Goal: Task Accomplishment & Management: Use online tool/utility

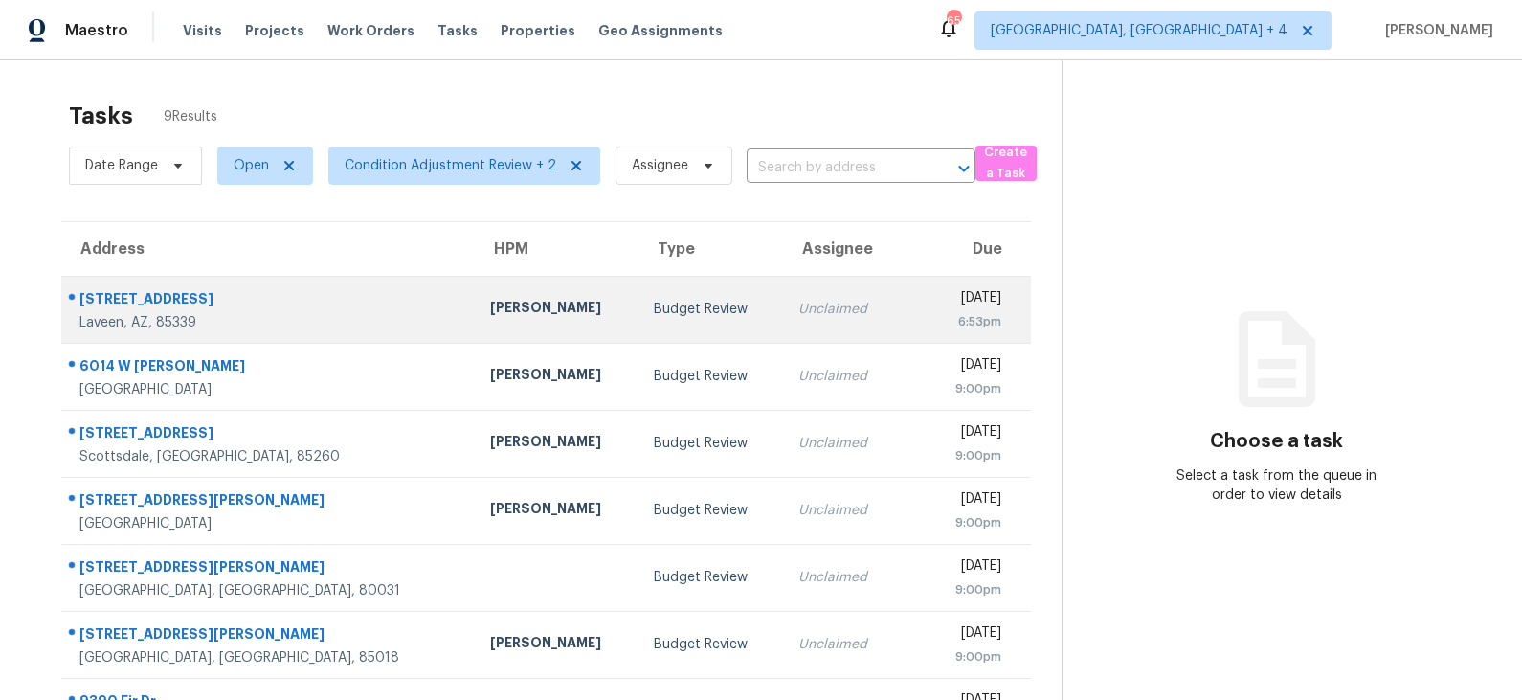
click at [507, 319] on div "[PERSON_NAME]" at bounding box center [556, 310] width 133 height 24
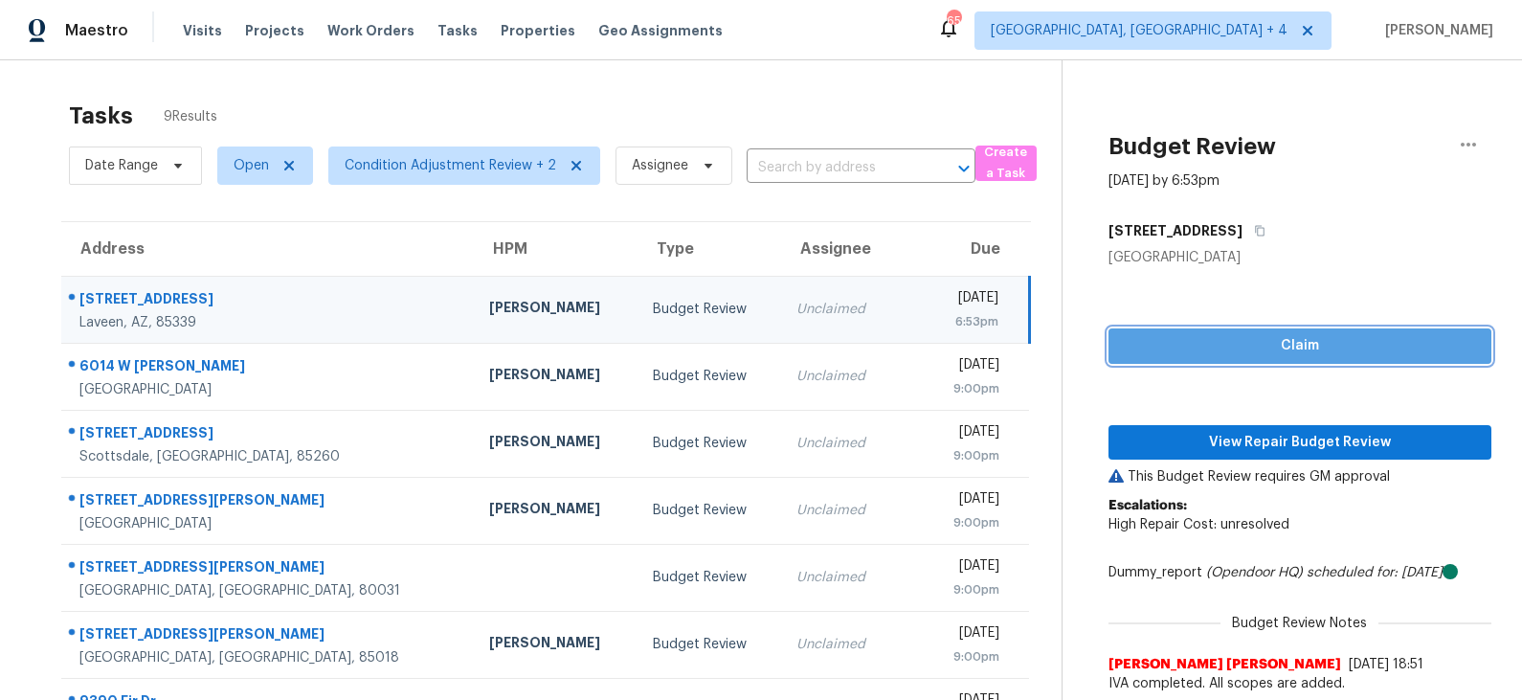
click at [1236, 343] on span "Claim" at bounding box center [1300, 346] width 352 height 24
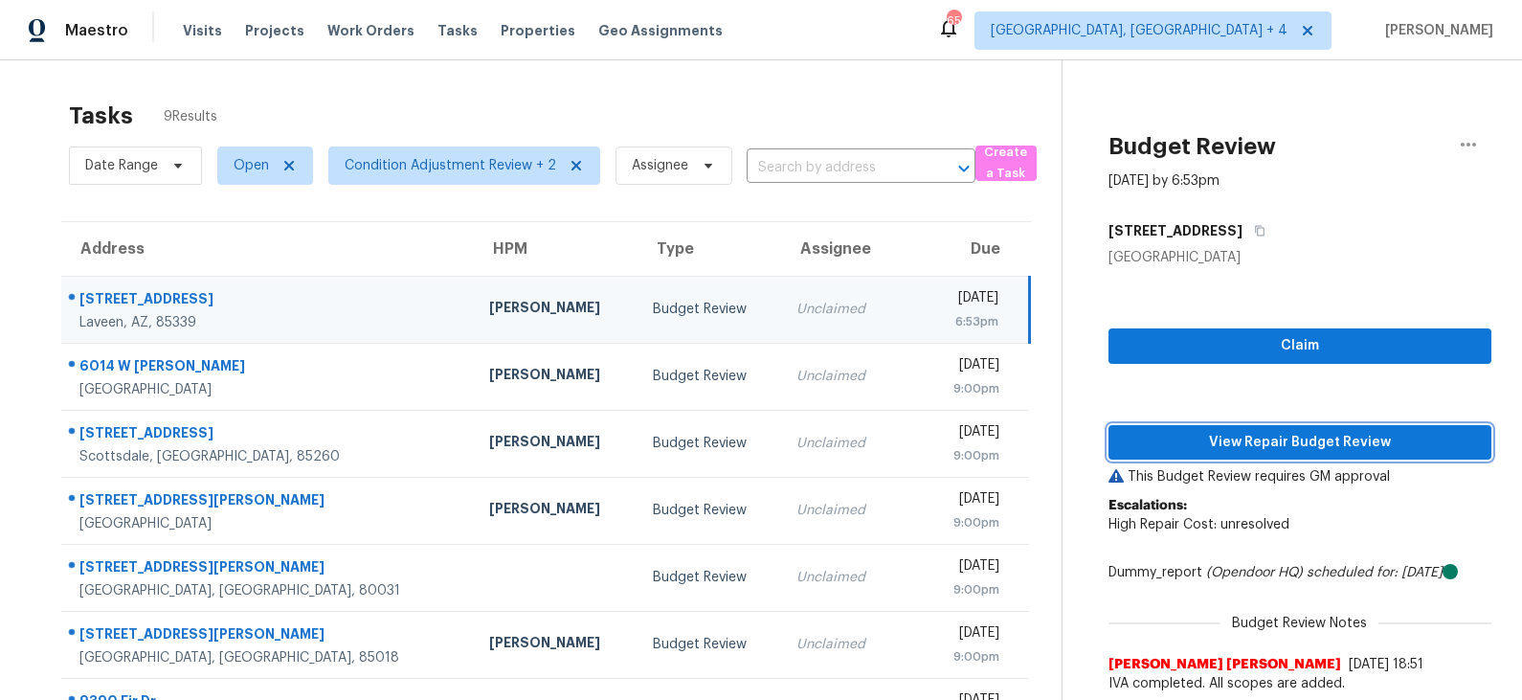
click at [1227, 436] on span "View Repair Budget Review" at bounding box center [1300, 443] width 352 height 24
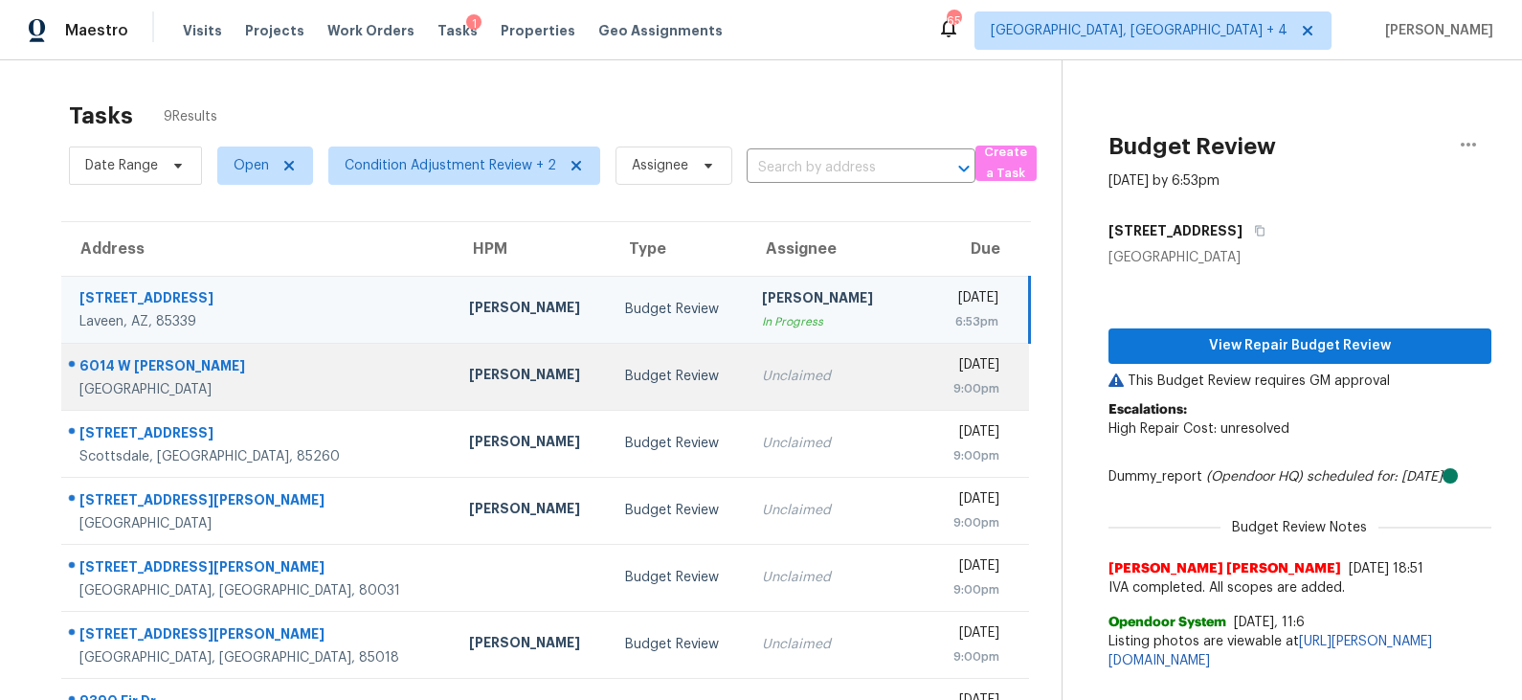
click at [610, 365] on td "Budget Review" at bounding box center [678, 376] width 137 height 67
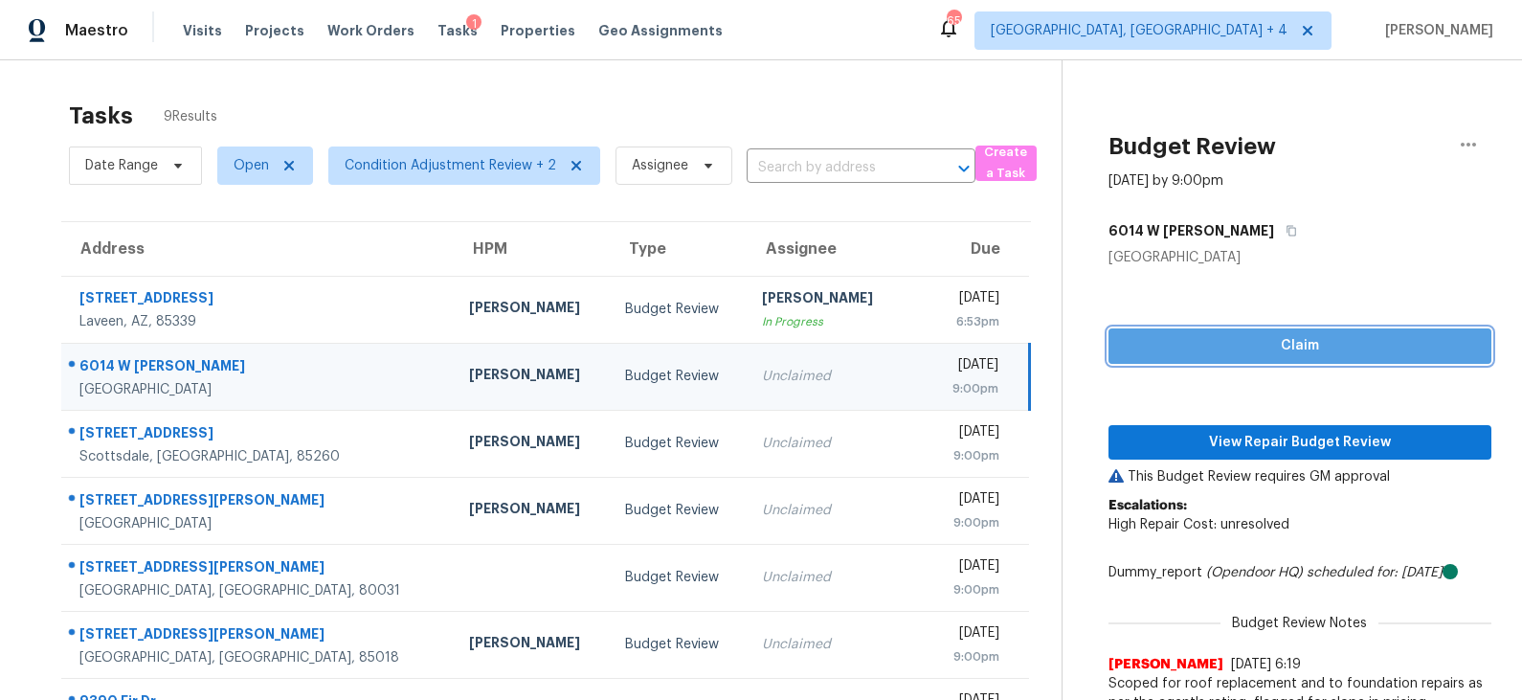
click at [1189, 345] on span "Claim" at bounding box center [1300, 346] width 352 height 24
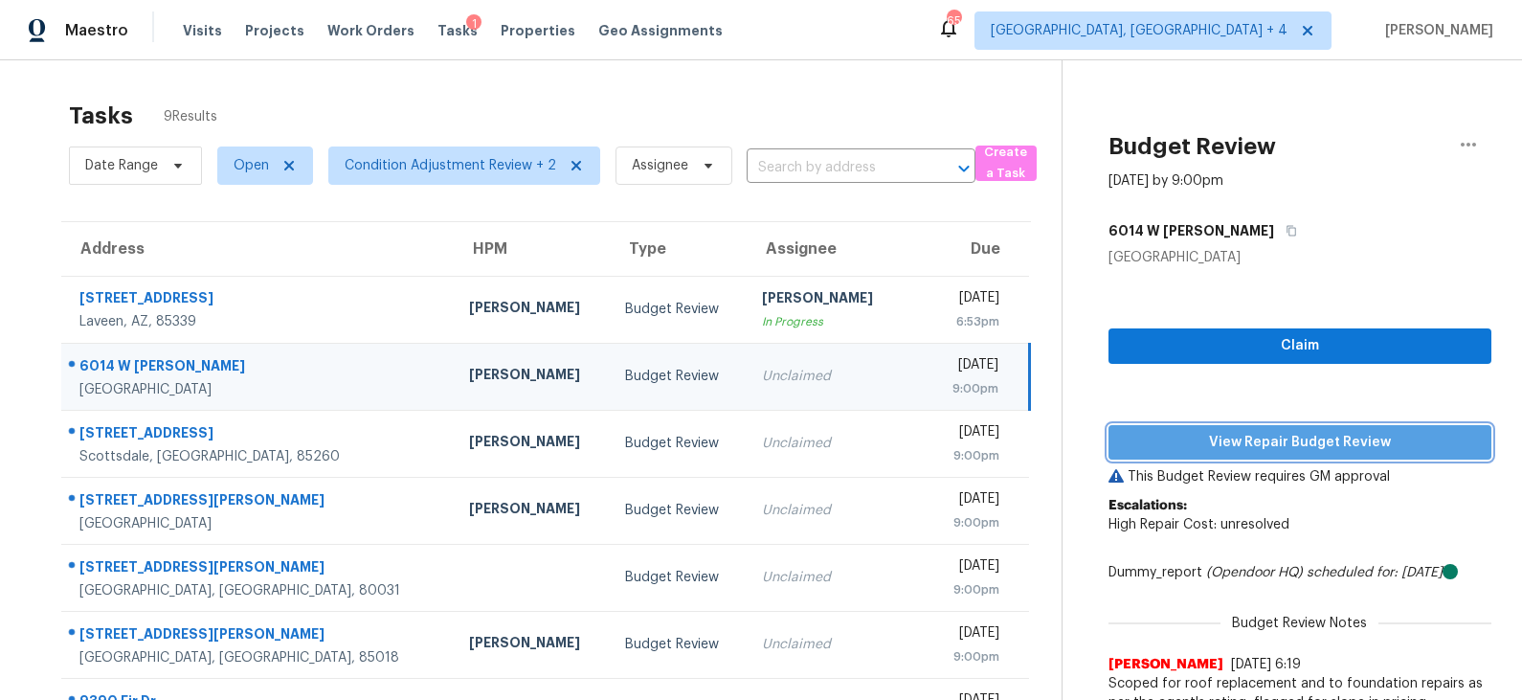
click at [1181, 450] on span "View Repair Budget Review" at bounding box center [1300, 443] width 352 height 24
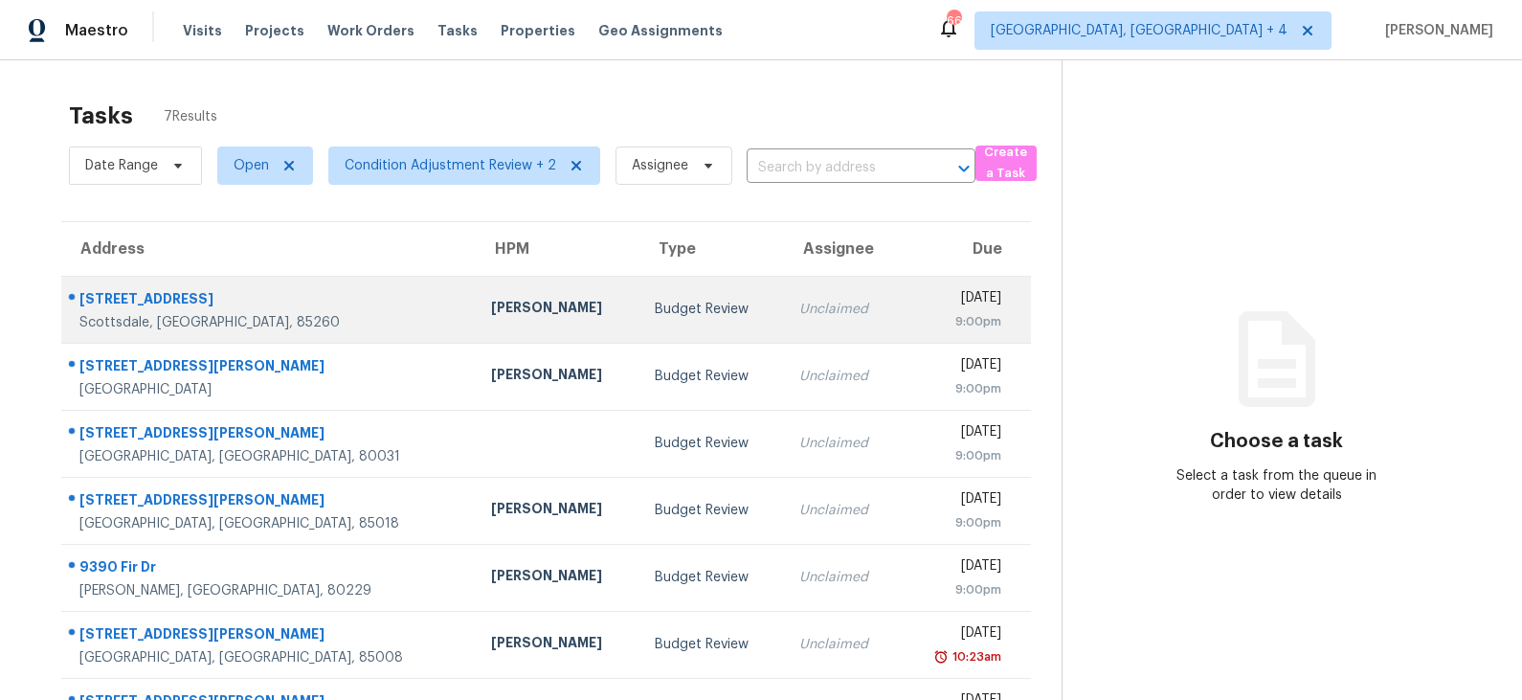
click at [640, 315] on td "Budget Review" at bounding box center [712, 309] width 145 height 67
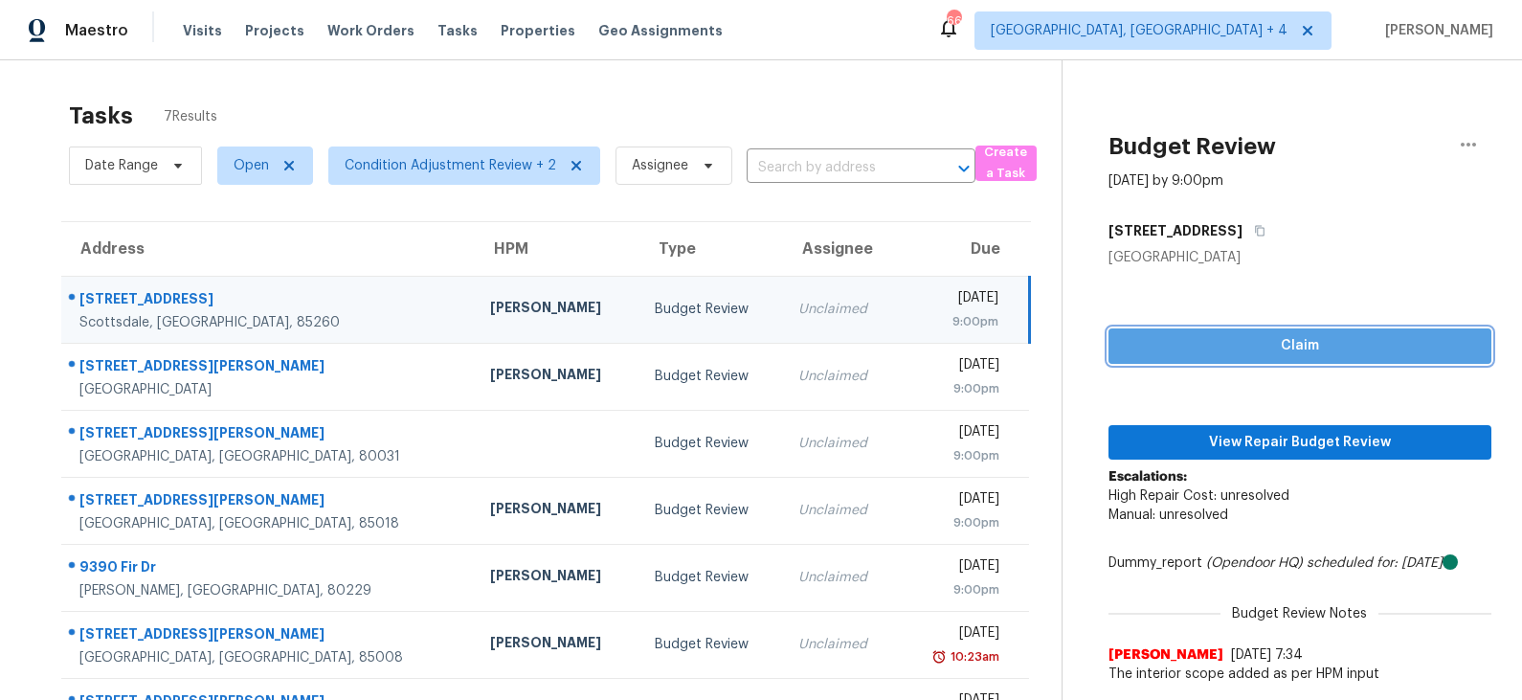
click at [1223, 346] on span "Claim" at bounding box center [1300, 346] width 352 height 24
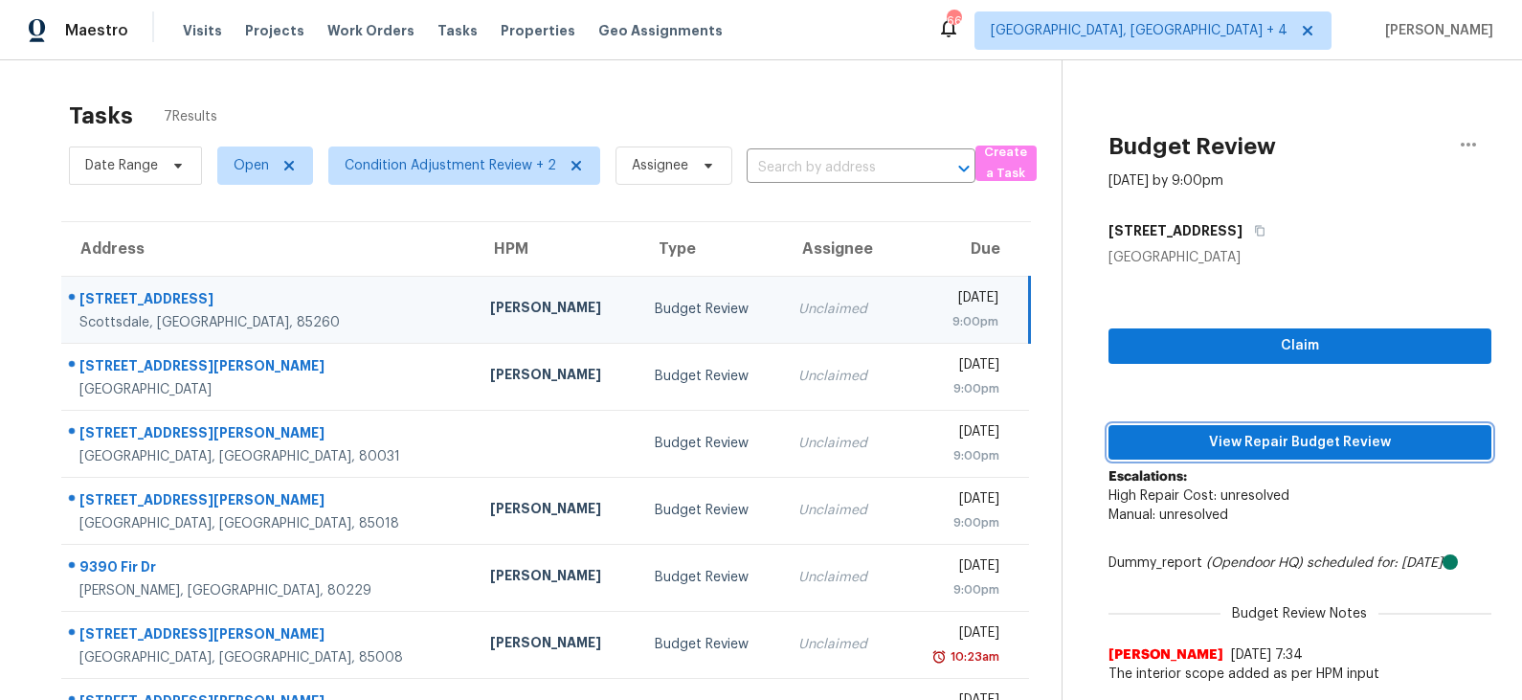
click at [1205, 443] on span "View Repair Budget Review" at bounding box center [1300, 443] width 352 height 24
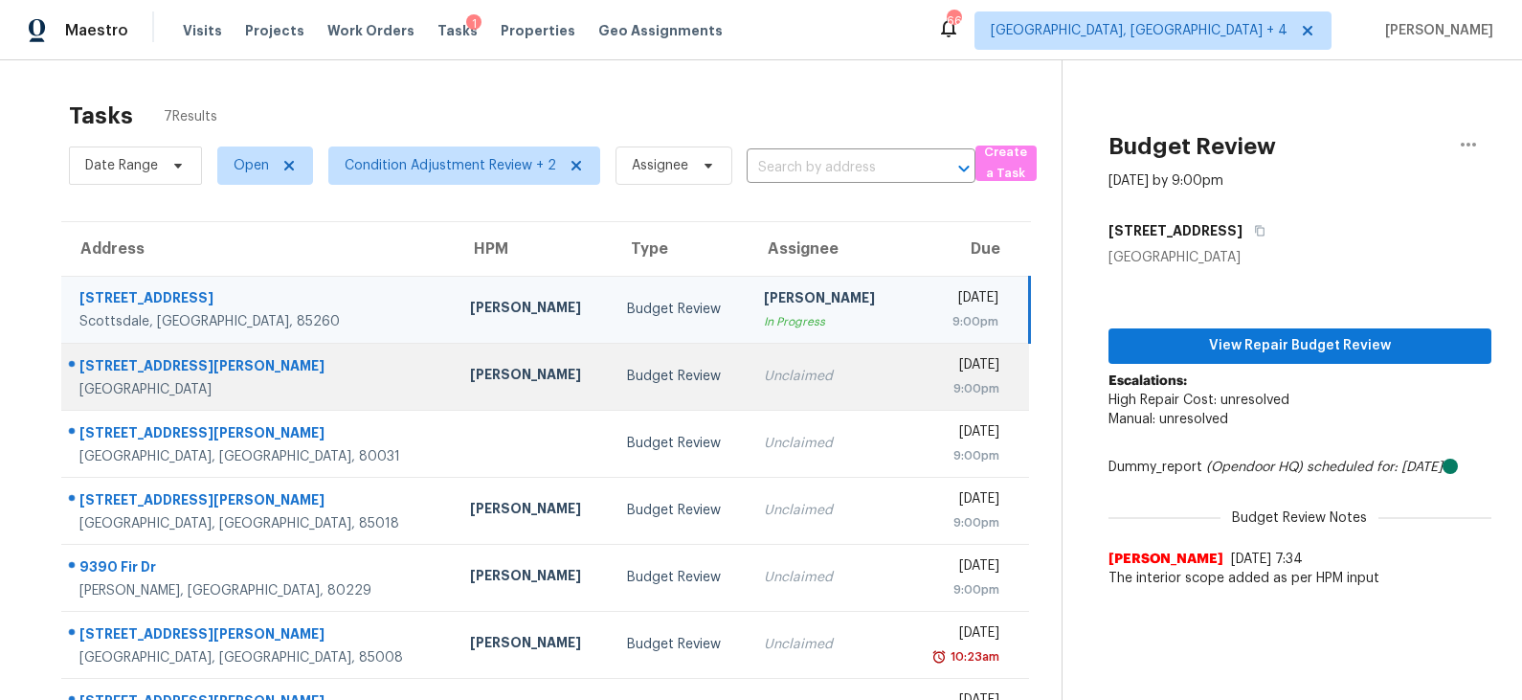
click at [492, 365] on div "[PERSON_NAME]" at bounding box center [532, 377] width 125 height 24
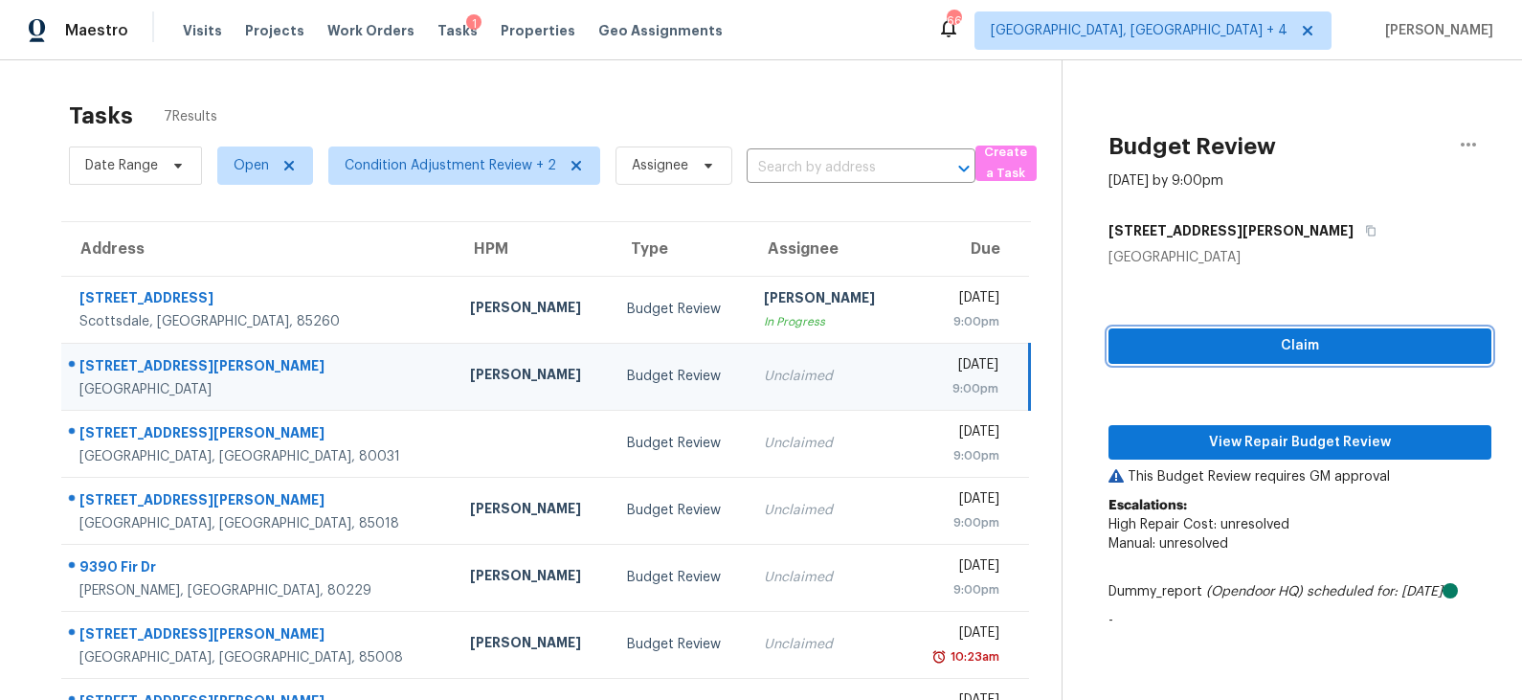
click at [1256, 341] on span "Claim" at bounding box center [1300, 346] width 352 height 24
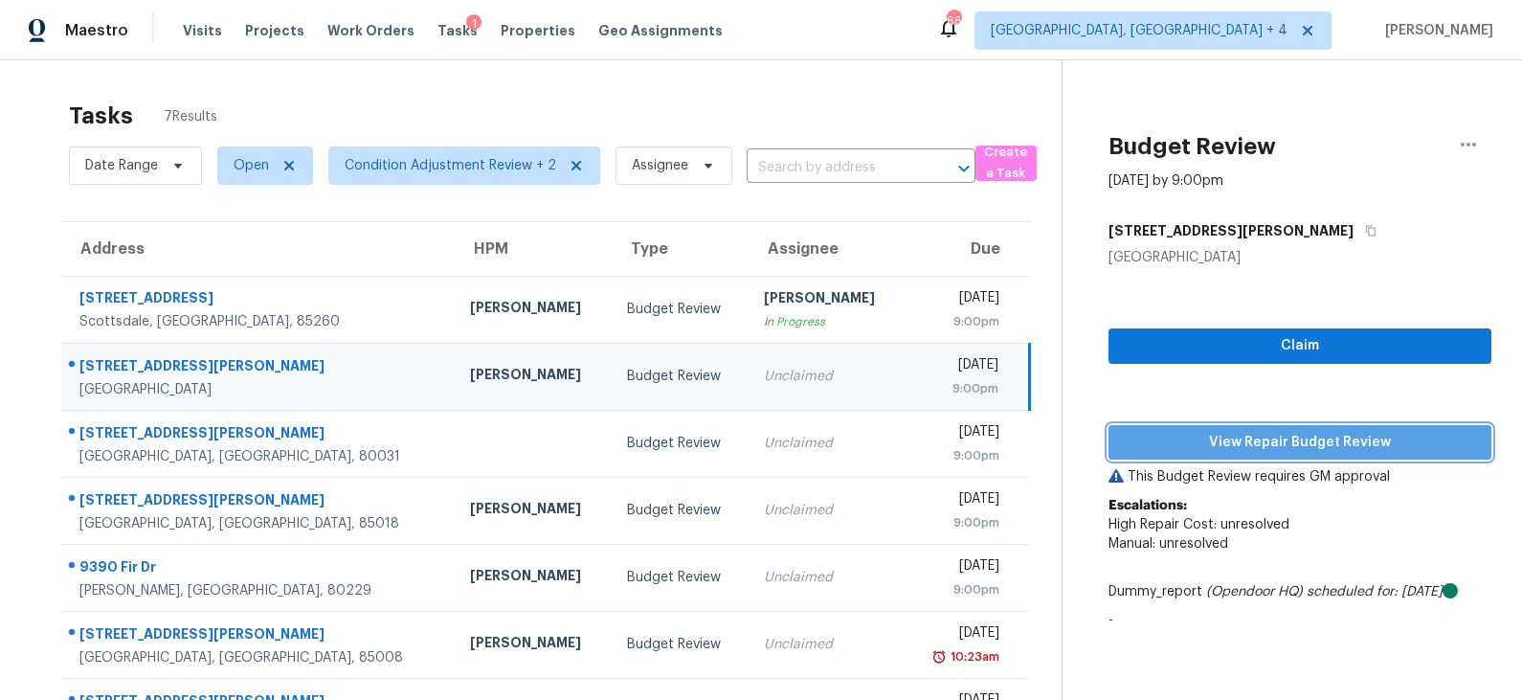
click at [1235, 444] on span "View Repair Budget Review" at bounding box center [1300, 443] width 352 height 24
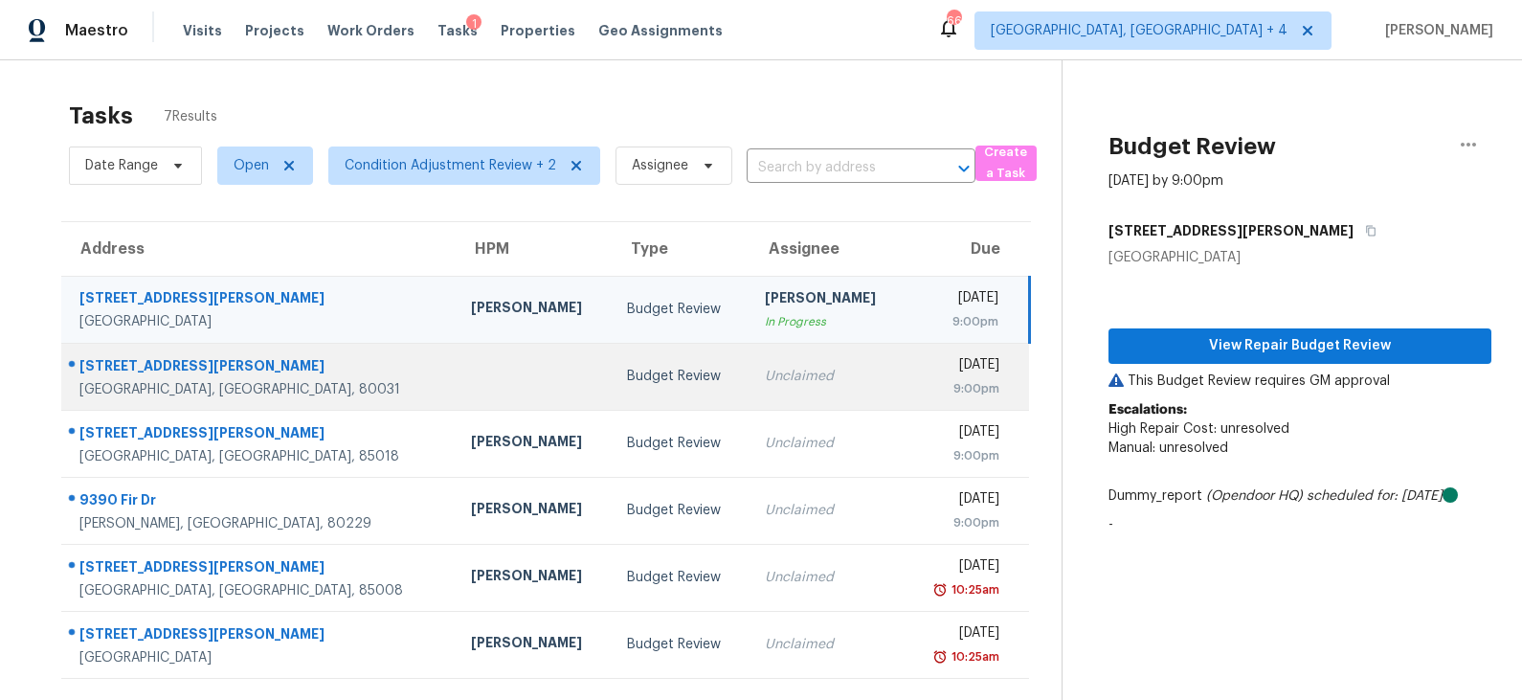
click at [627, 383] on div "Budget Review" at bounding box center [680, 376] width 107 height 19
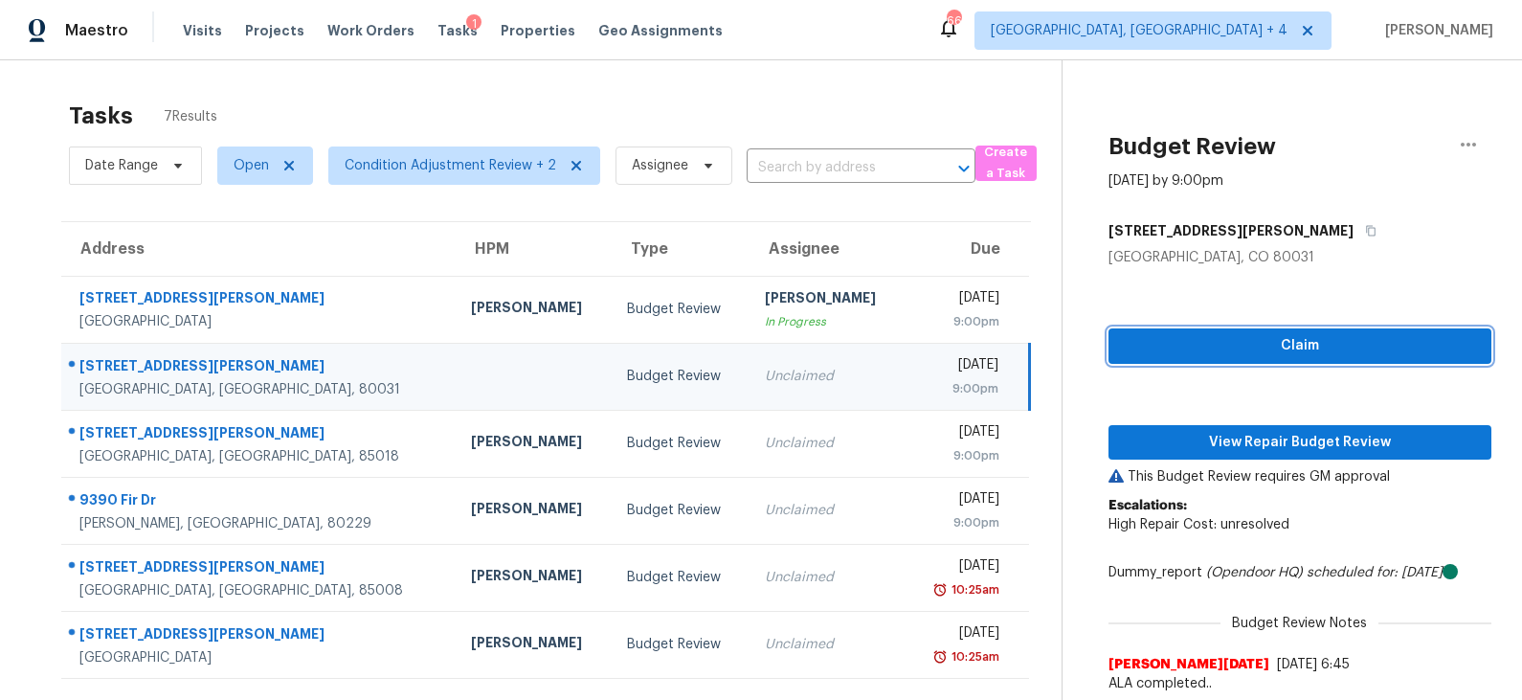
click at [1270, 345] on span "Claim" at bounding box center [1300, 346] width 352 height 24
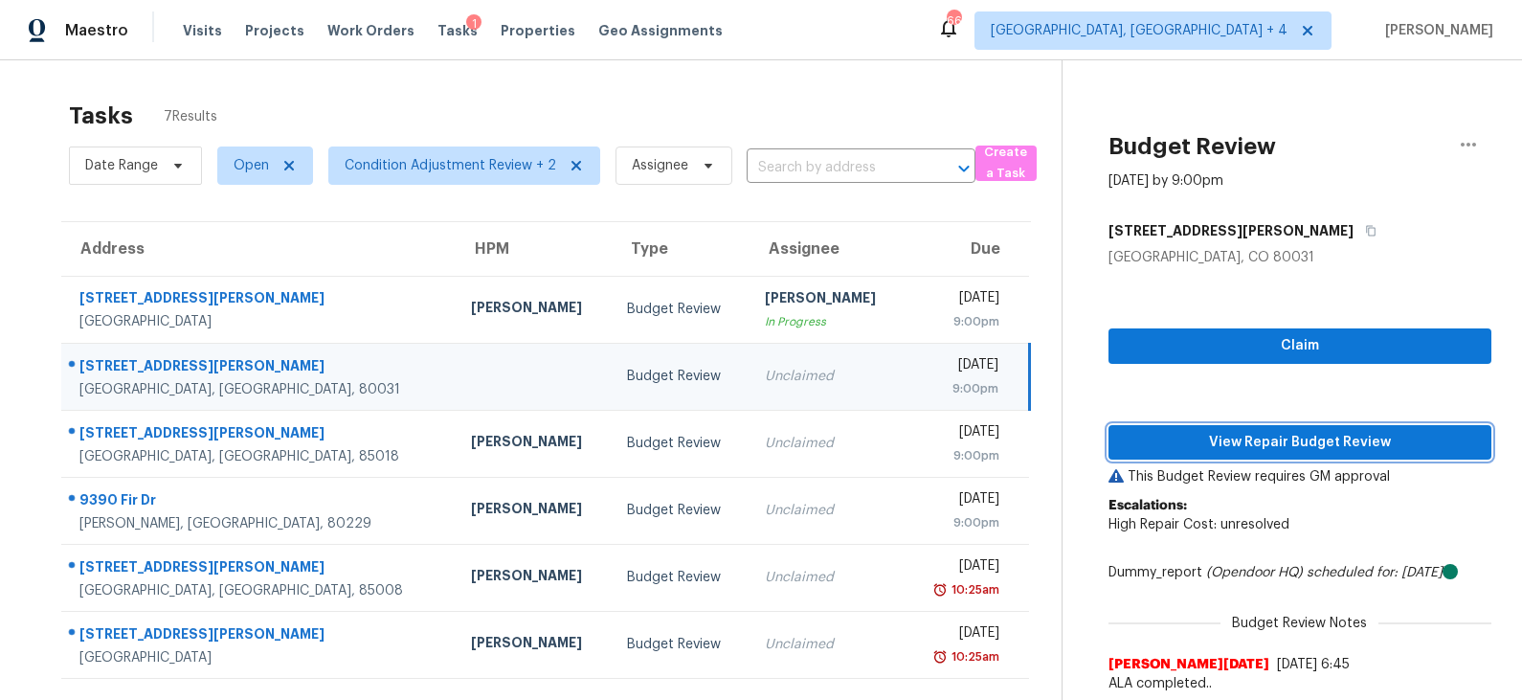
click at [1249, 434] on span "View Repair Budget Review" at bounding box center [1300, 443] width 352 height 24
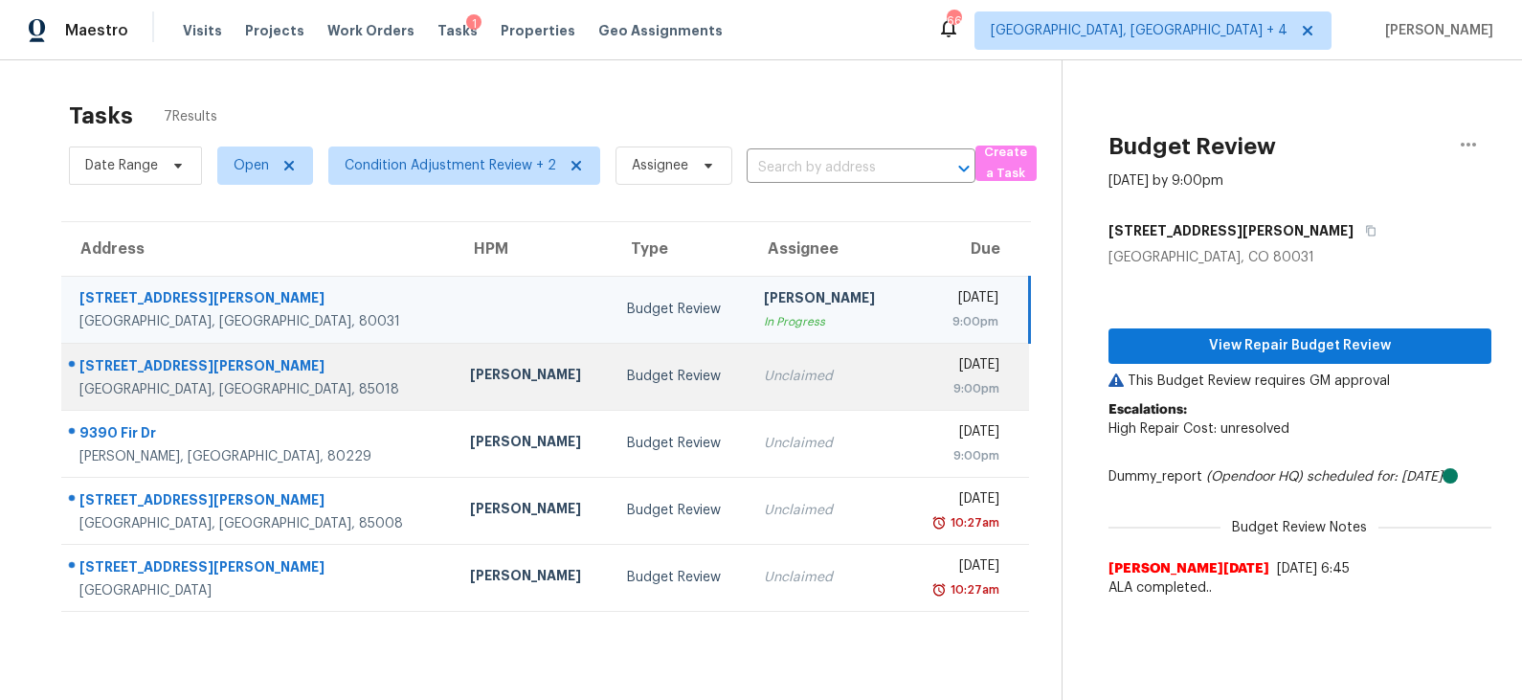
click at [627, 376] on div "Budget Review" at bounding box center [680, 376] width 106 height 19
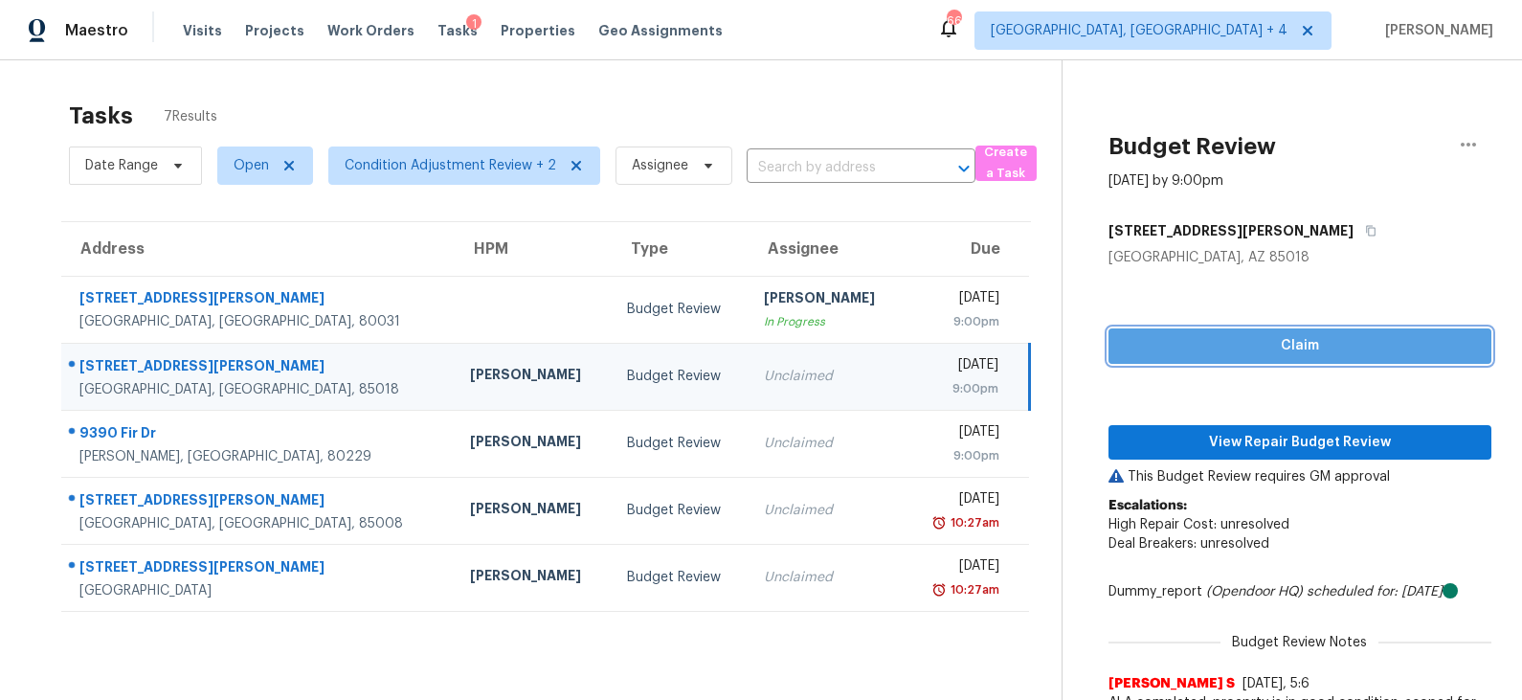
click at [1221, 343] on span "Claim" at bounding box center [1300, 346] width 352 height 24
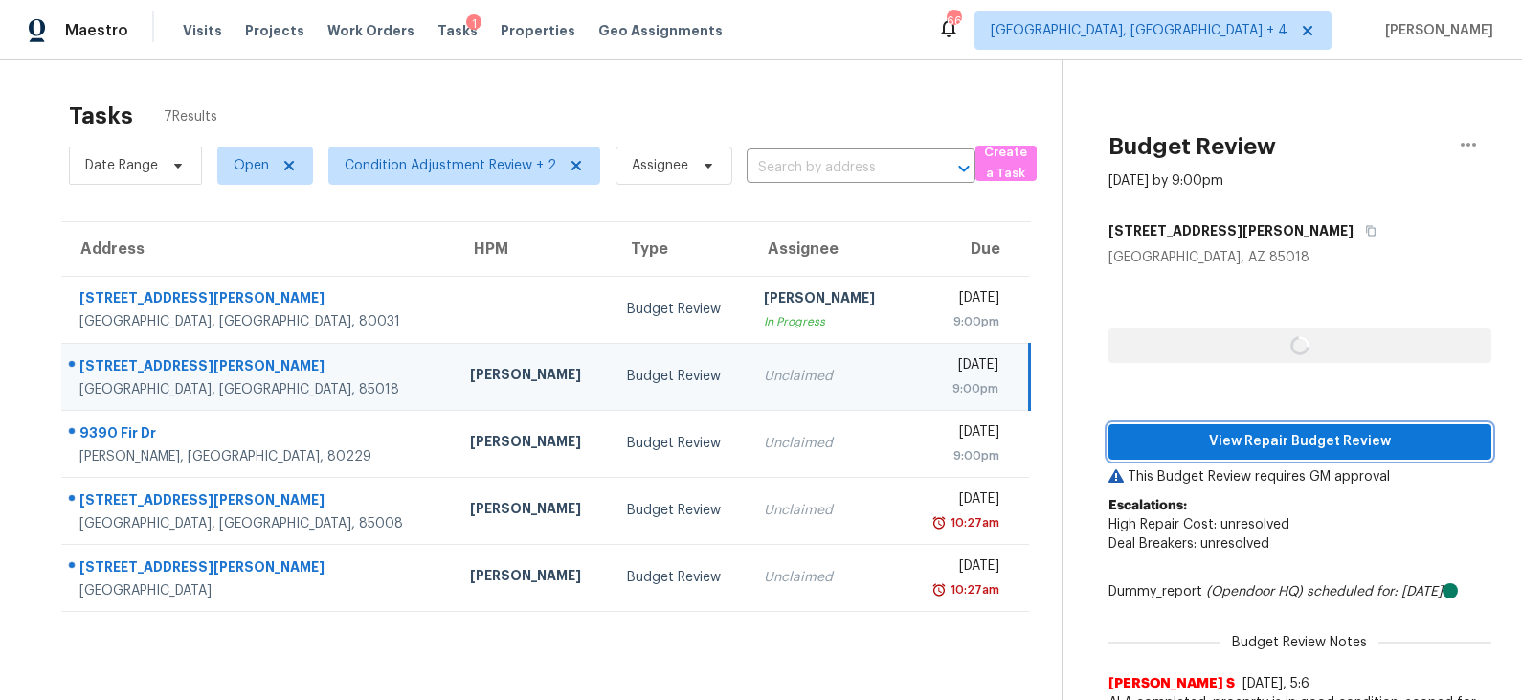
click at [1215, 439] on span "View Repair Budget Review" at bounding box center [1300, 442] width 352 height 24
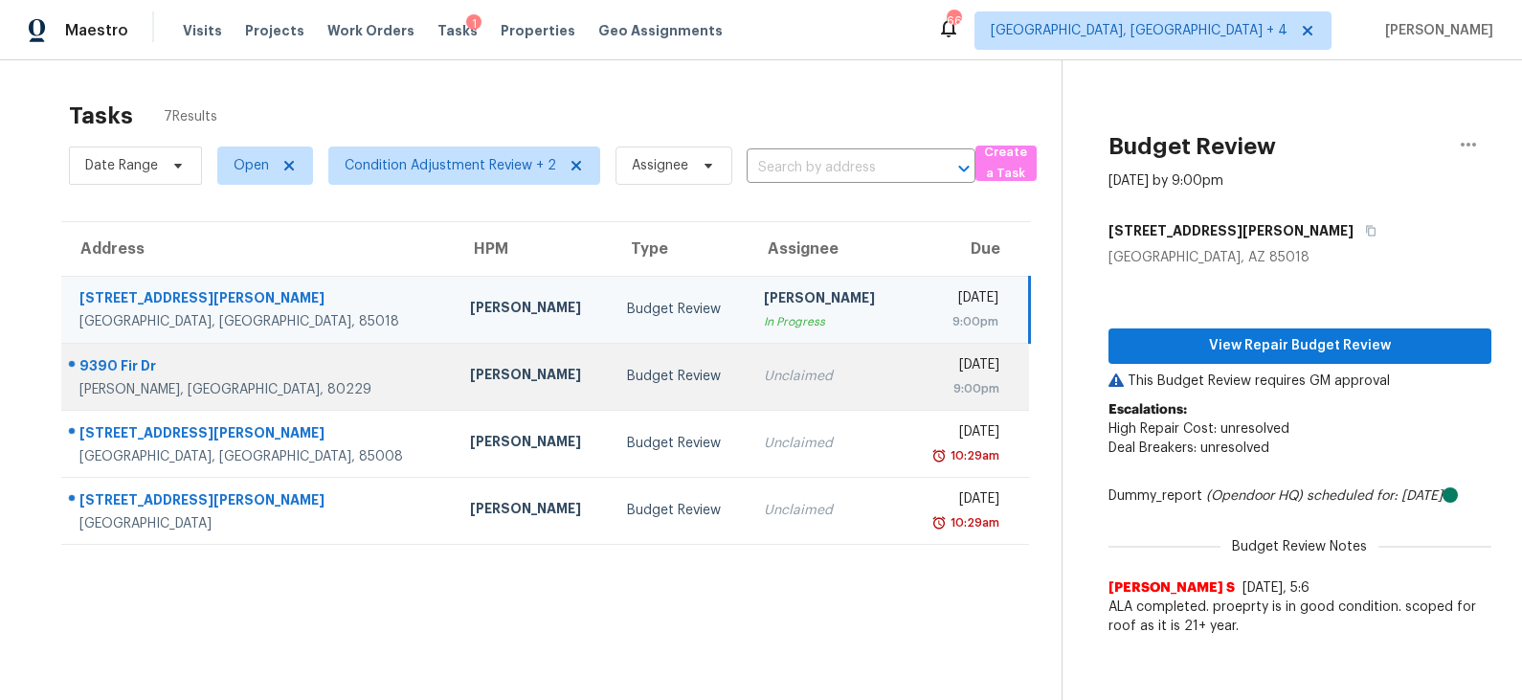
click at [627, 368] on div "Budget Review" at bounding box center [680, 376] width 106 height 19
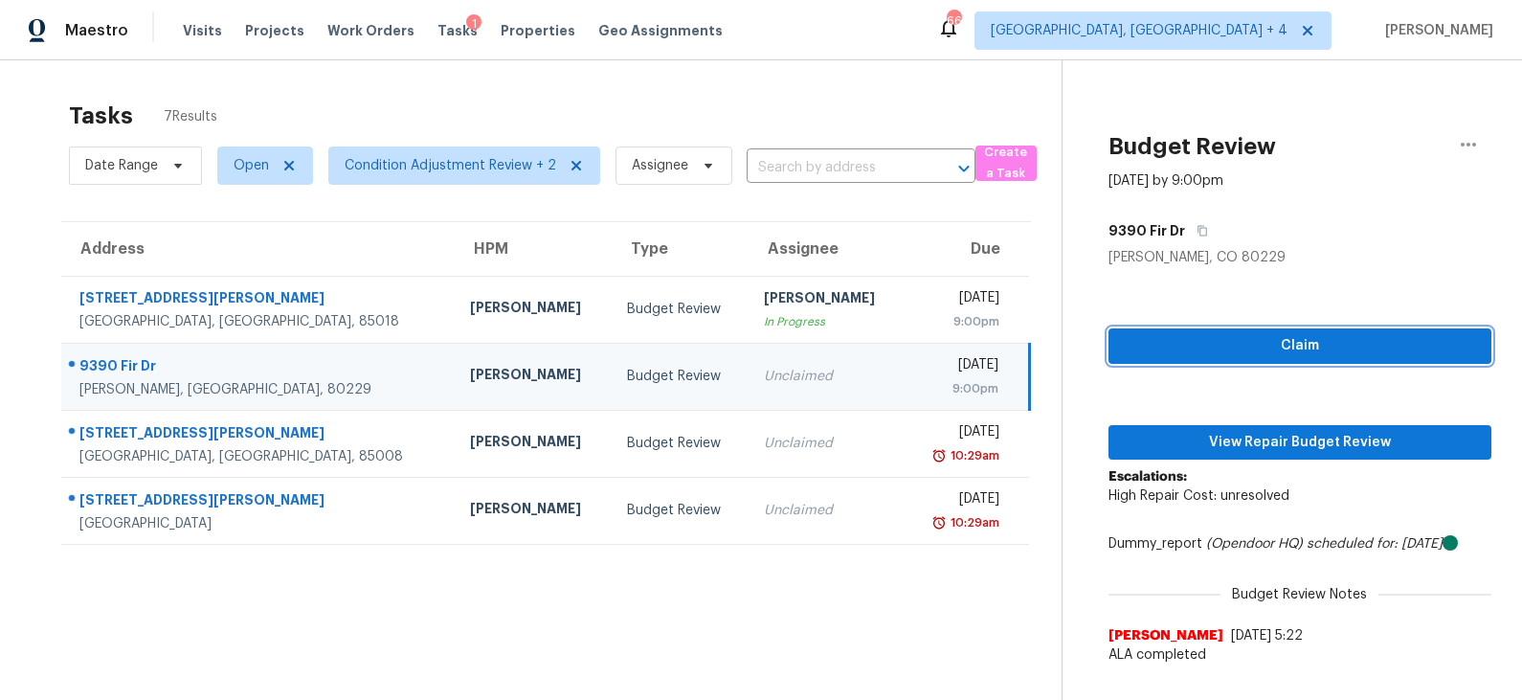
click at [1205, 338] on span "Claim" at bounding box center [1300, 346] width 352 height 24
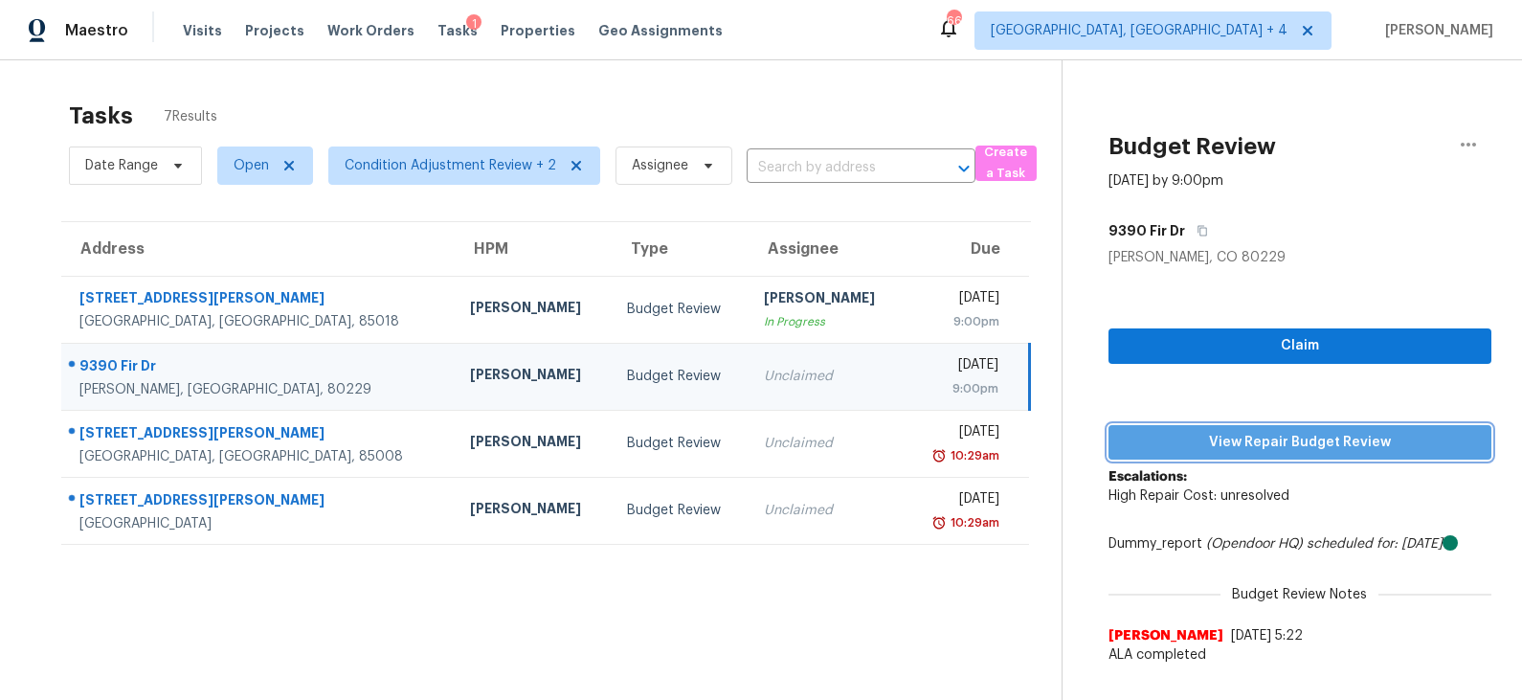
click at [1199, 435] on span "View Repair Budget Review" at bounding box center [1300, 443] width 352 height 24
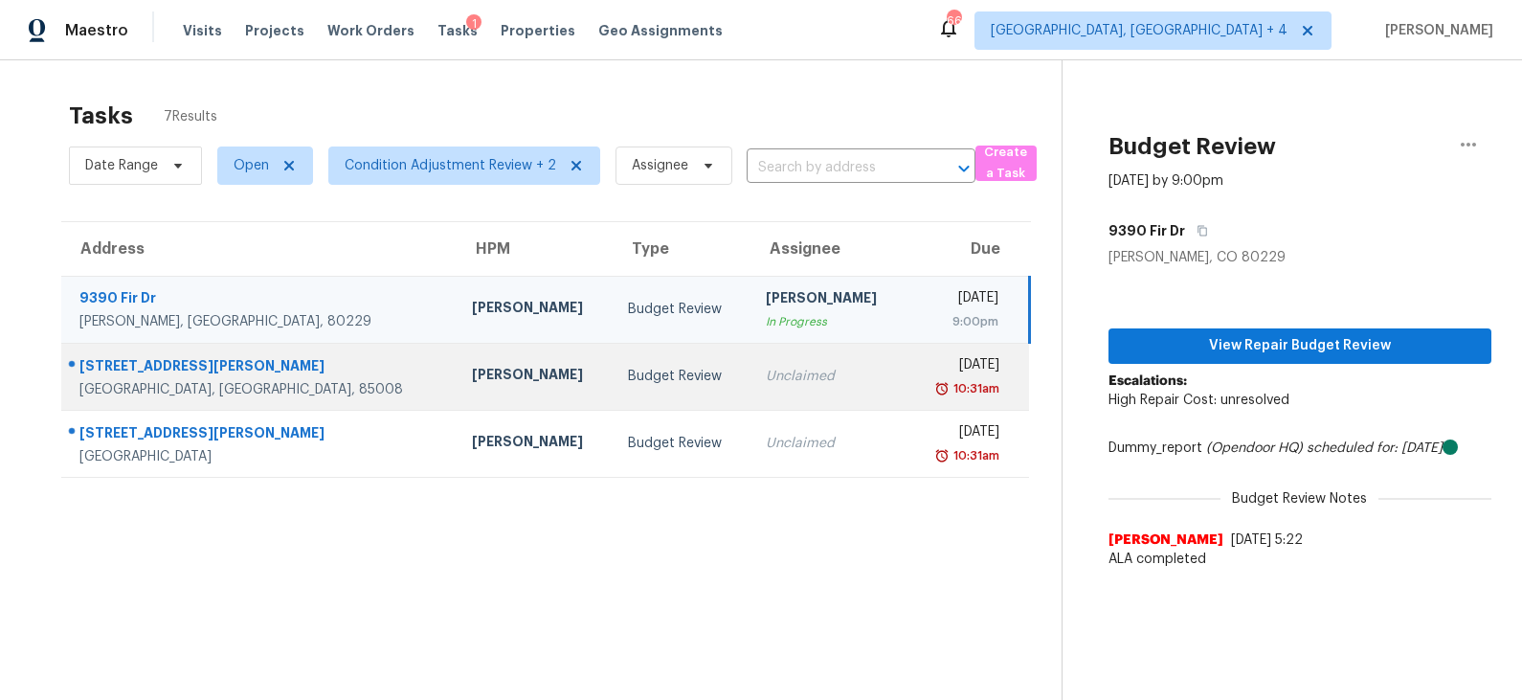
click at [638, 363] on td "Budget Review" at bounding box center [682, 376] width 138 height 67
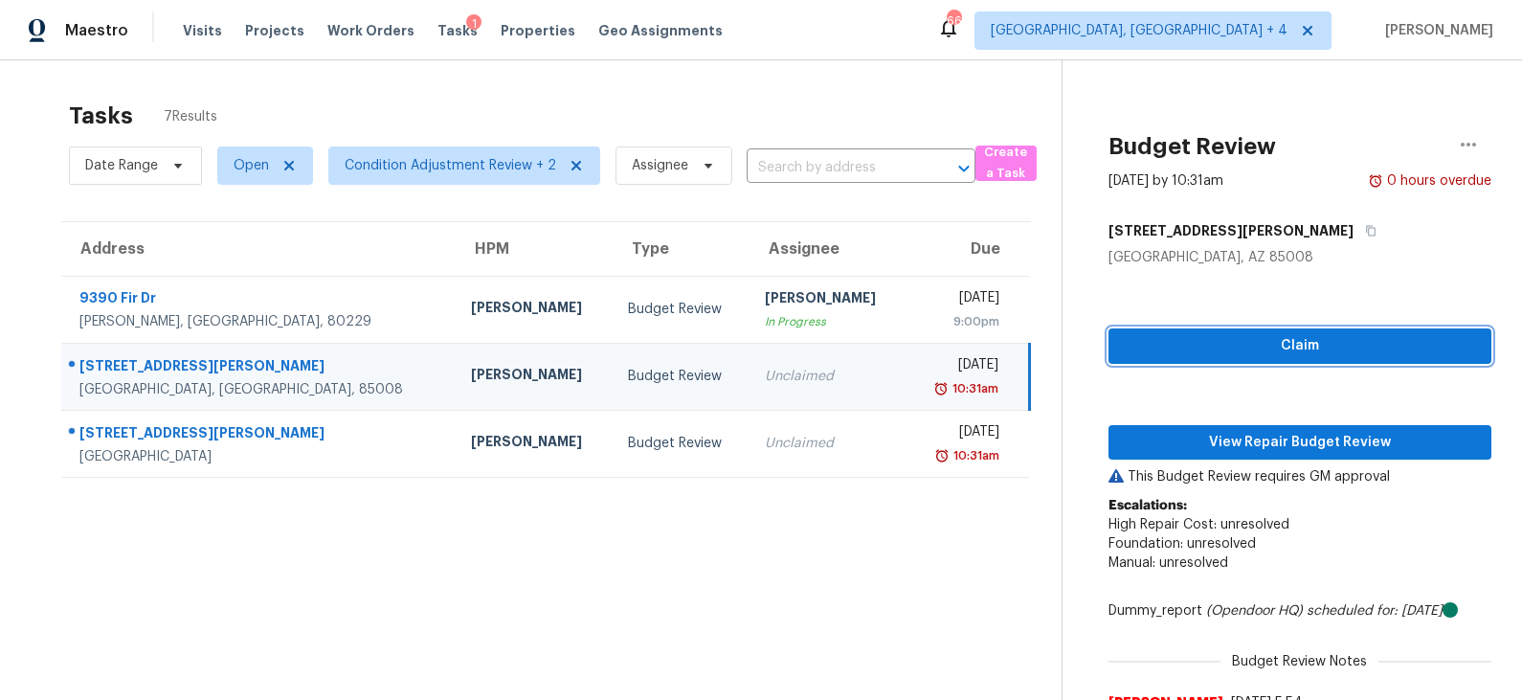
click at [1138, 336] on span "Claim" at bounding box center [1300, 346] width 352 height 24
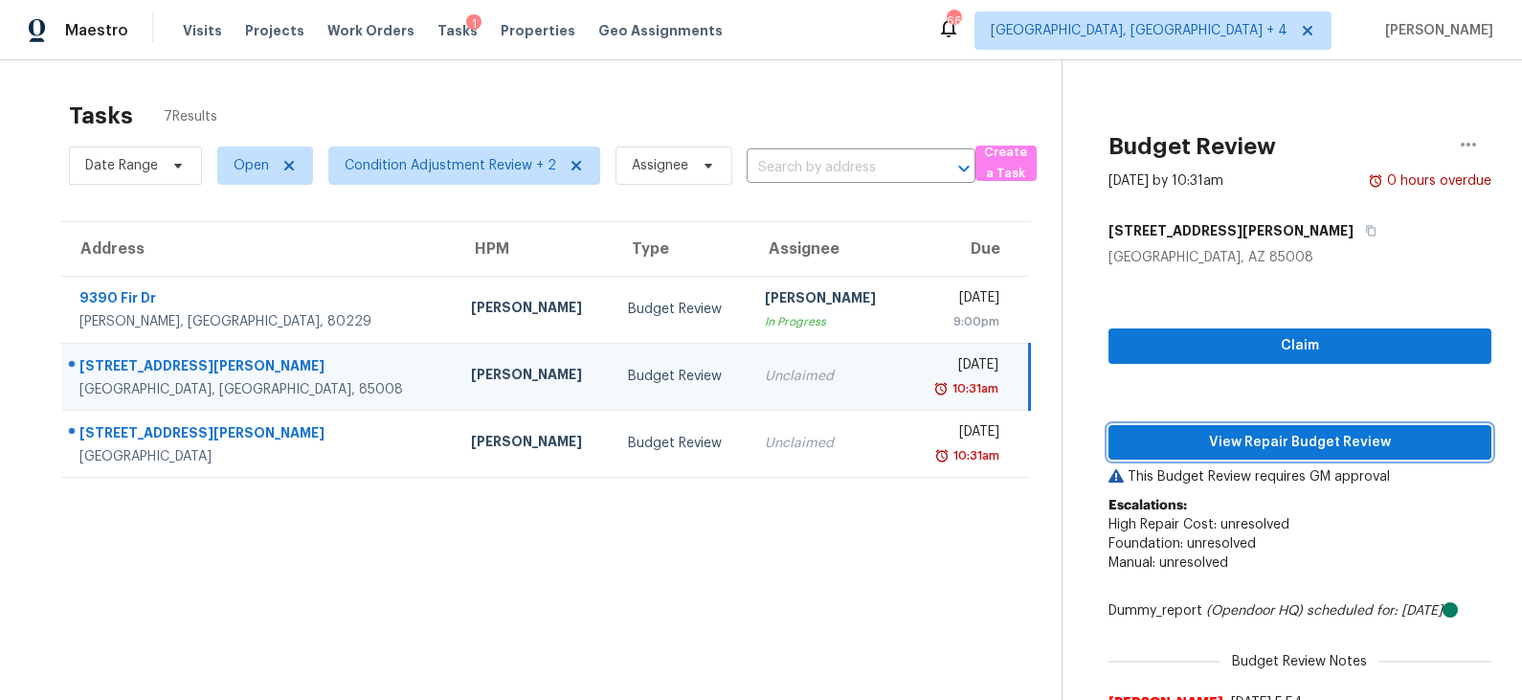
click at [1162, 447] on span "View Repair Budget Review" at bounding box center [1300, 443] width 352 height 24
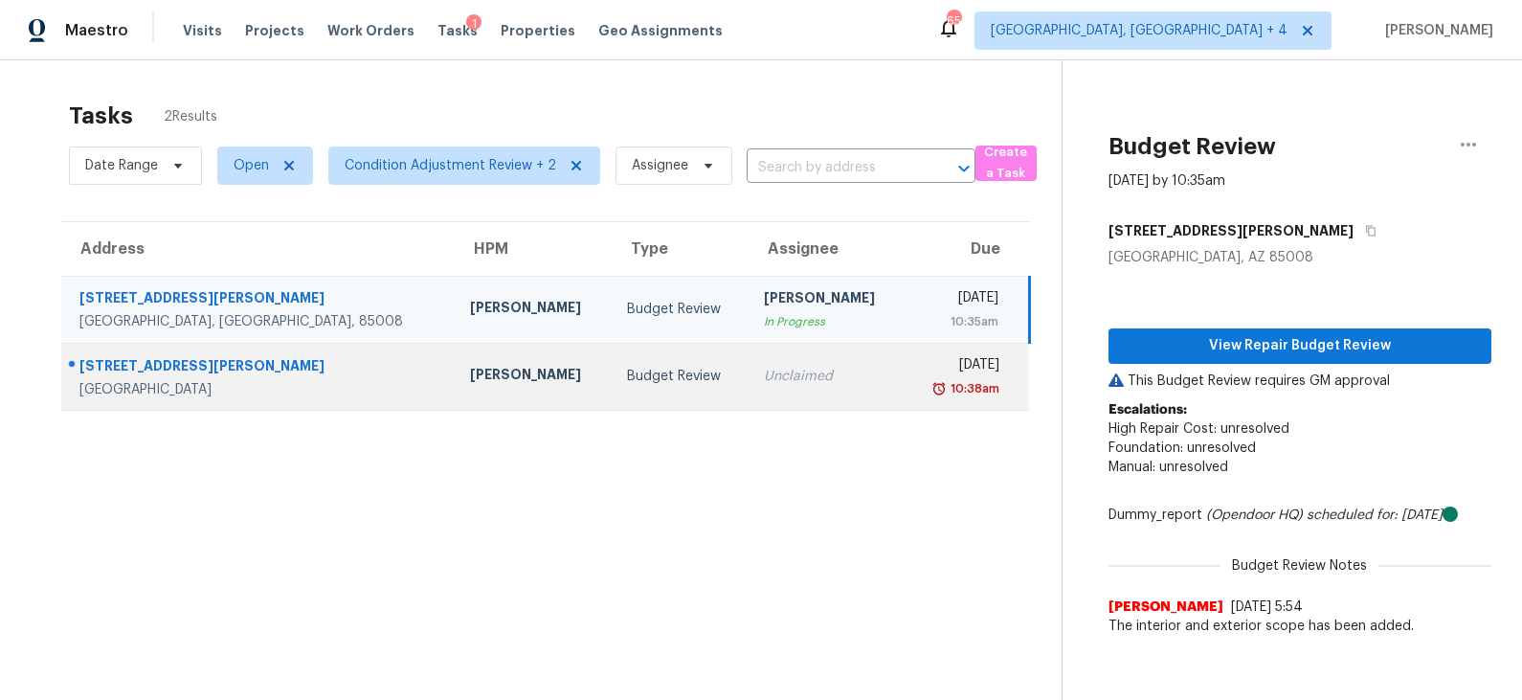
click at [612, 364] on td "Budget Review" at bounding box center [680, 376] width 137 height 67
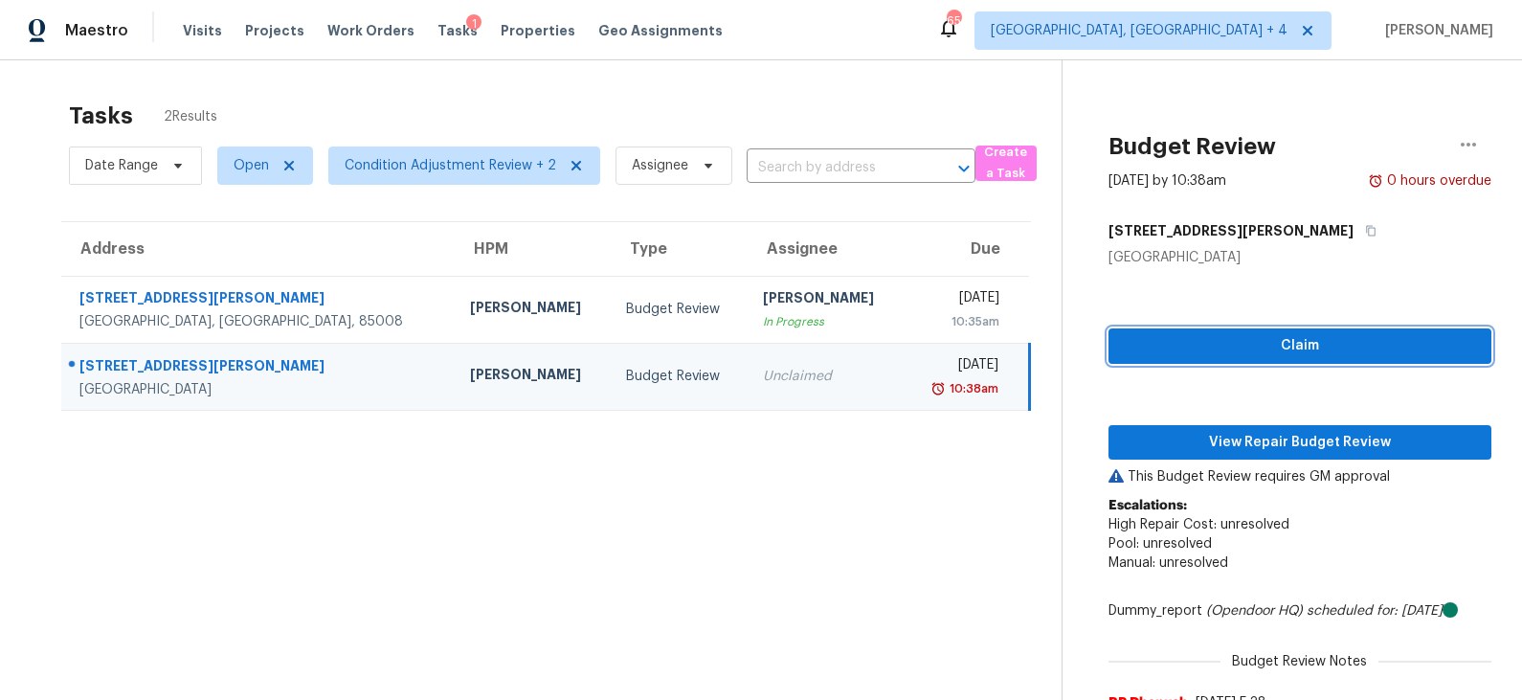
click at [1295, 349] on span "Claim" at bounding box center [1300, 346] width 352 height 24
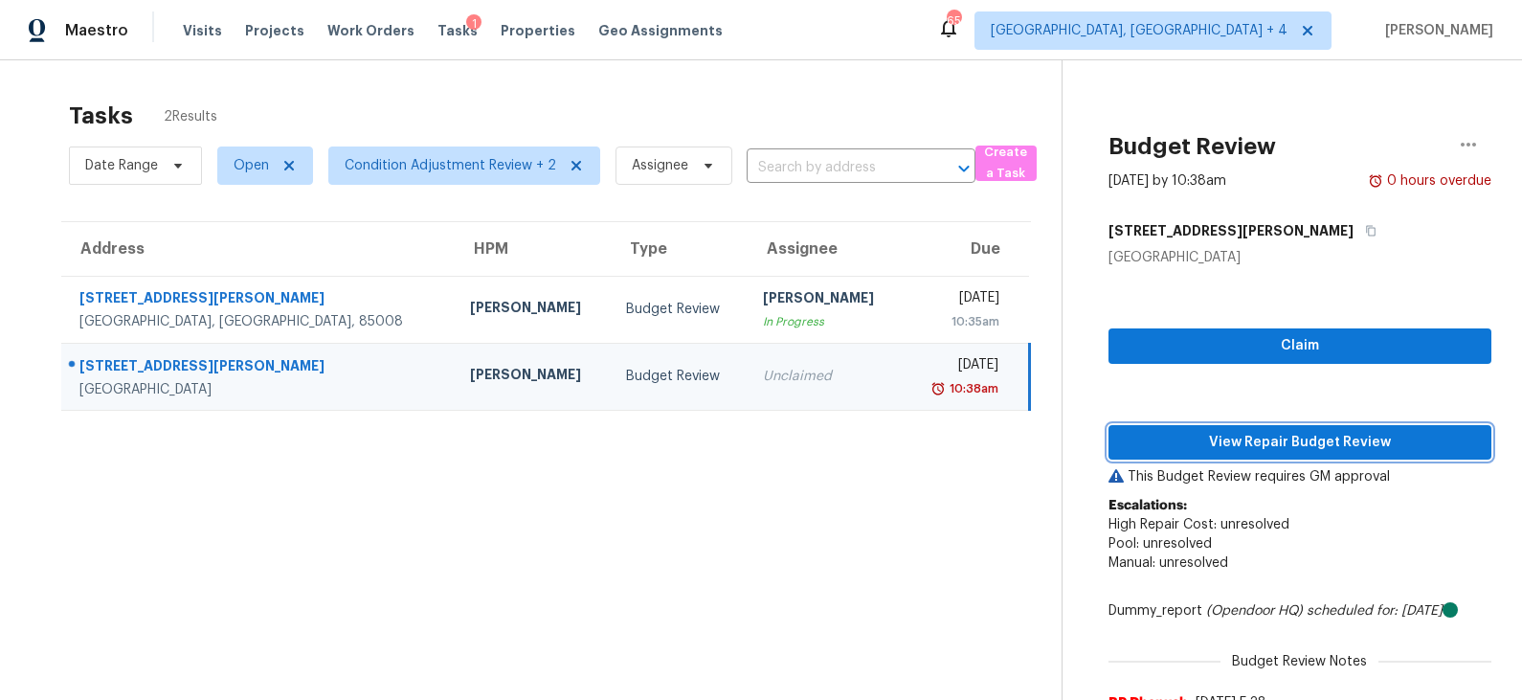
click at [1263, 438] on span "View Repair Budget Review" at bounding box center [1300, 443] width 352 height 24
